Goal: Check status: Check status

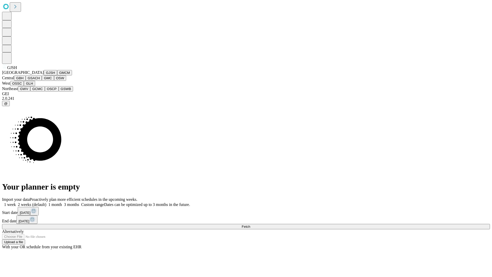
click at [44, 75] on button "GJSH" at bounding box center [50, 72] width 13 height 5
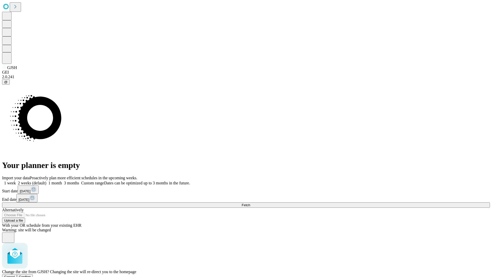
click at [31, 275] on span "Confirm" at bounding box center [25, 277] width 12 height 4
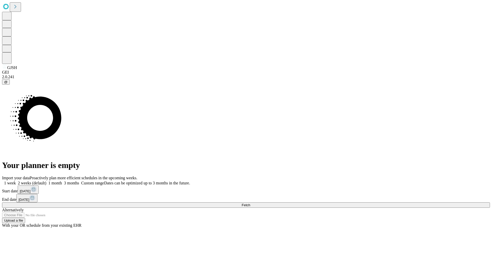
click at [46, 181] on label "2 weeks (default)" at bounding box center [31, 183] width 31 height 4
click at [250, 203] on span "Fetch" at bounding box center [246, 205] width 8 height 4
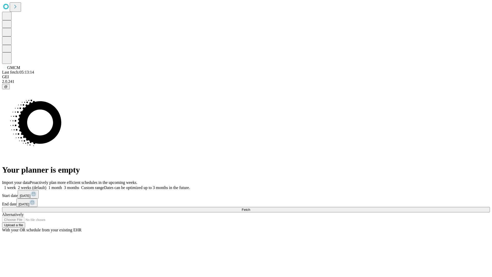
click at [46, 185] on label "2 weeks (default)" at bounding box center [31, 187] width 31 height 4
click at [250, 208] on span "Fetch" at bounding box center [246, 210] width 8 height 4
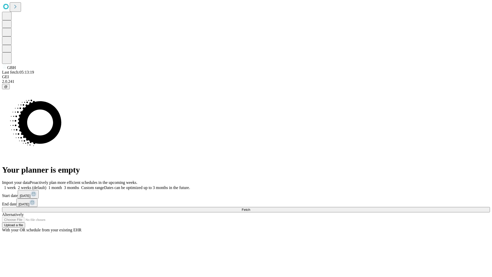
click at [46, 185] on label "2 weeks (default)" at bounding box center [31, 187] width 31 height 4
click at [250, 208] on span "Fetch" at bounding box center [246, 210] width 8 height 4
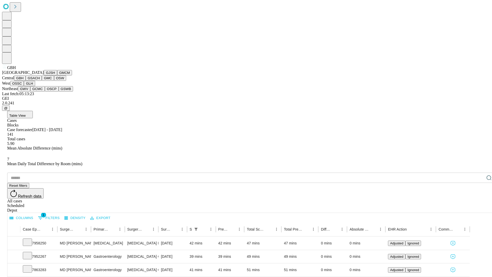
click at [40, 81] on button "GSACH" at bounding box center [34, 77] width 16 height 5
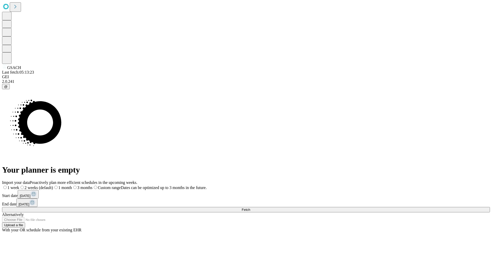
click at [53, 185] on label "2 weeks (default)" at bounding box center [36, 187] width 34 height 4
click at [250, 208] on span "Fetch" at bounding box center [246, 210] width 8 height 4
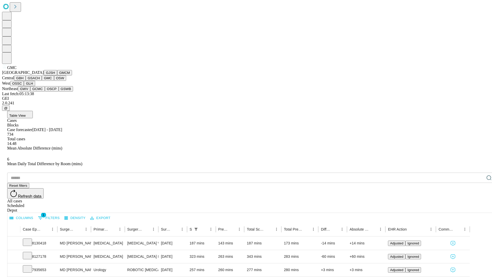
click at [54, 81] on button "OSW" at bounding box center [60, 77] width 12 height 5
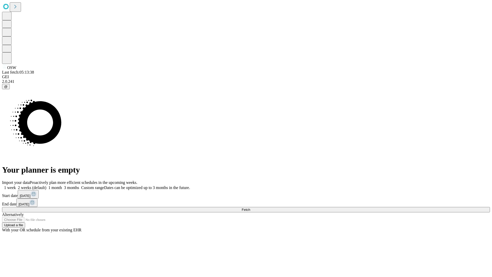
click at [46, 185] on label "2 weeks (default)" at bounding box center [31, 187] width 31 height 4
click at [250, 208] on span "Fetch" at bounding box center [246, 210] width 8 height 4
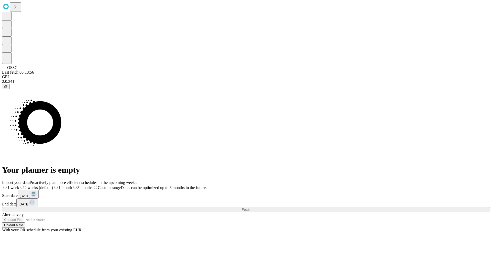
click at [250, 208] on span "Fetch" at bounding box center [246, 210] width 8 height 4
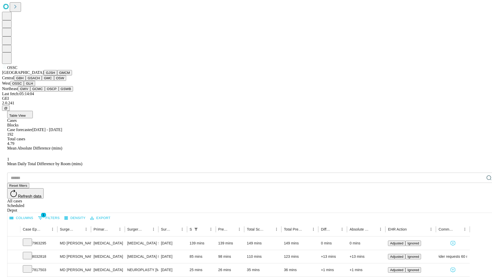
click at [35, 86] on button "GLH" at bounding box center [29, 83] width 11 height 5
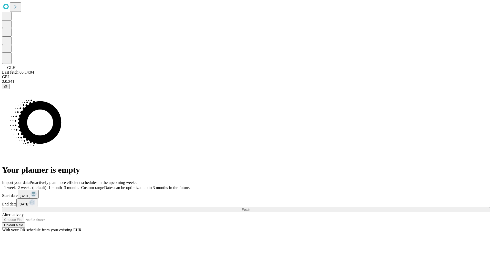
click at [46, 185] on label "2 weeks (default)" at bounding box center [31, 187] width 31 height 4
click at [250, 208] on span "Fetch" at bounding box center [246, 210] width 8 height 4
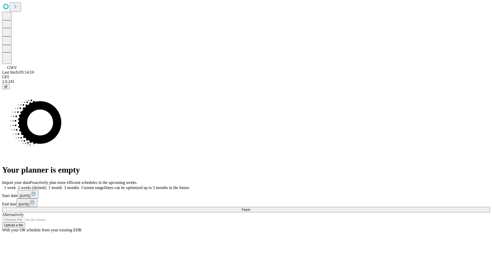
click at [46, 185] on label "2 weeks (default)" at bounding box center [31, 187] width 31 height 4
click at [250, 208] on span "Fetch" at bounding box center [246, 210] width 8 height 4
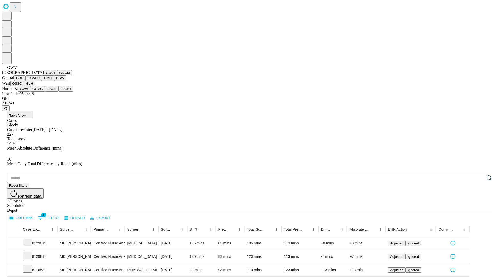
click at [40, 92] on button "GCMC" at bounding box center [37, 88] width 15 height 5
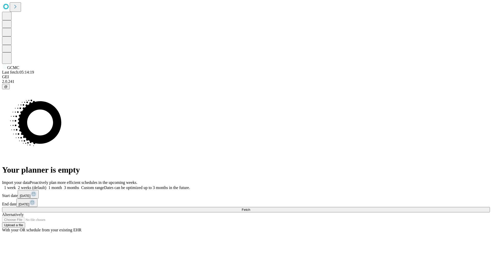
click at [46, 185] on label "2 weeks (default)" at bounding box center [31, 187] width 31 height 4
click at [250, 208] on span "Fetch" at bounding box center [246, 210] width 8 height 4
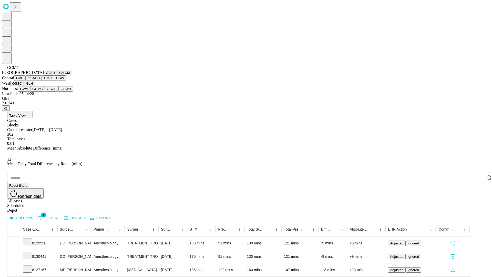
click at [45, 92] on button "OSCP" at bounding box center [52, 88] width 14 height 5
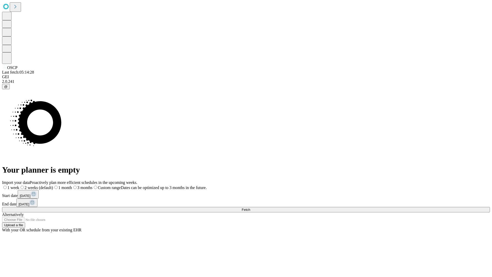
click at [53, 185] on label "2 weeks (default)" at bounding box center [36, 187] width 34 height 4
click at [250, 208] on span "Fetch" at bounding box center [246, 210] width 8 height 4
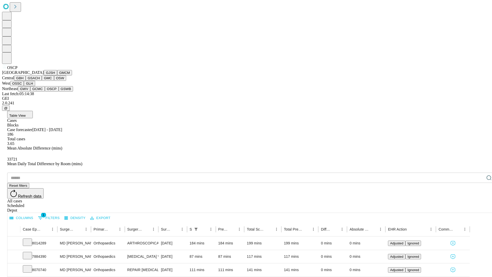
click at [59, 92] on button "GSWB" at bounding box center [66, 88] width 15 height 5
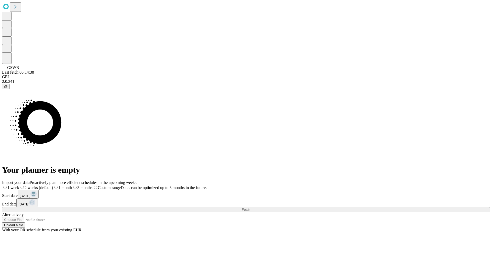
click at [250, 208] on span "Fetch" at bounding box center [246, 210] width 8 height 4
